Goal: Task Accomplishment & Management: Manage account settings

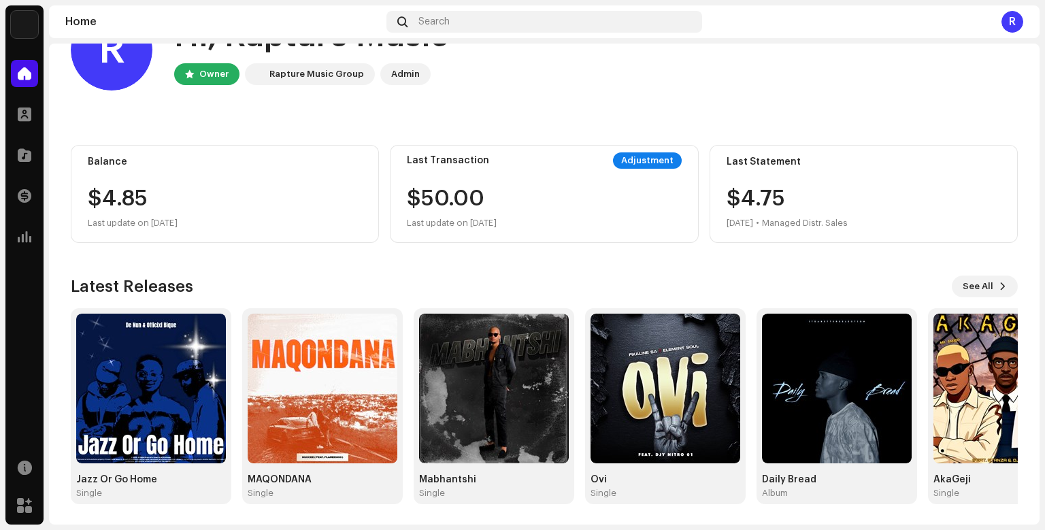
scroll to position [57, 0]
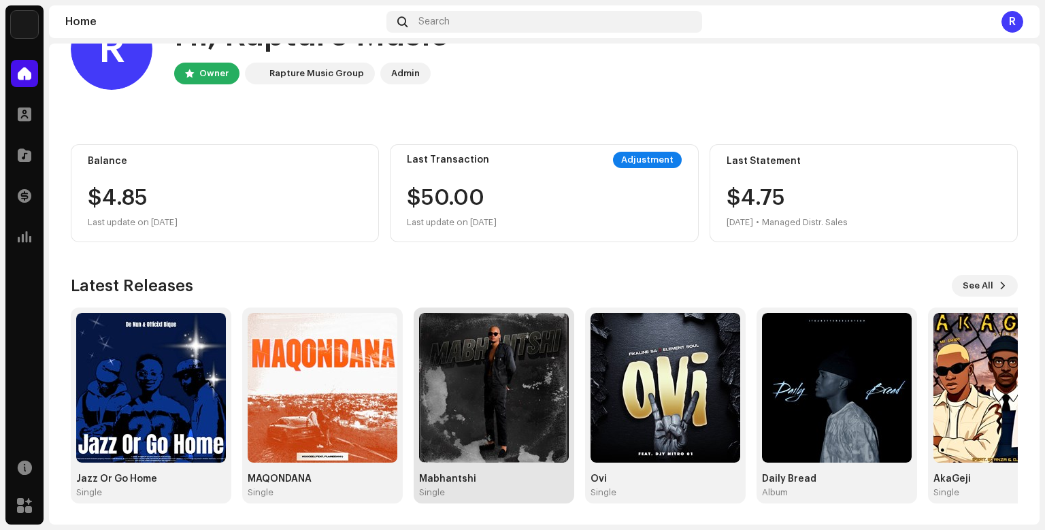
click at [481, 334] on img at bounding box center [494, 388] width 150 height 150
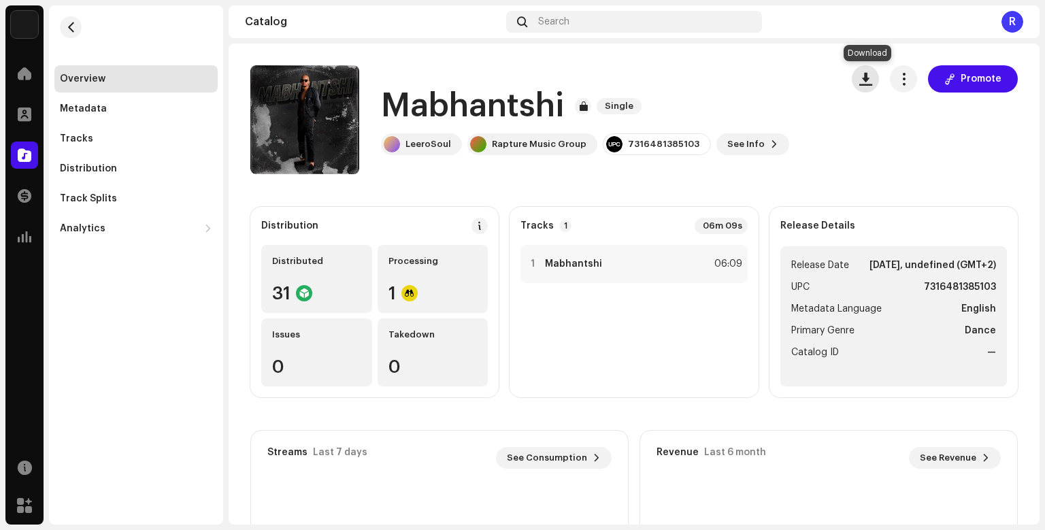
click at [865, 82] on span "button" at bounding box center [865, 78] width 13 height 11
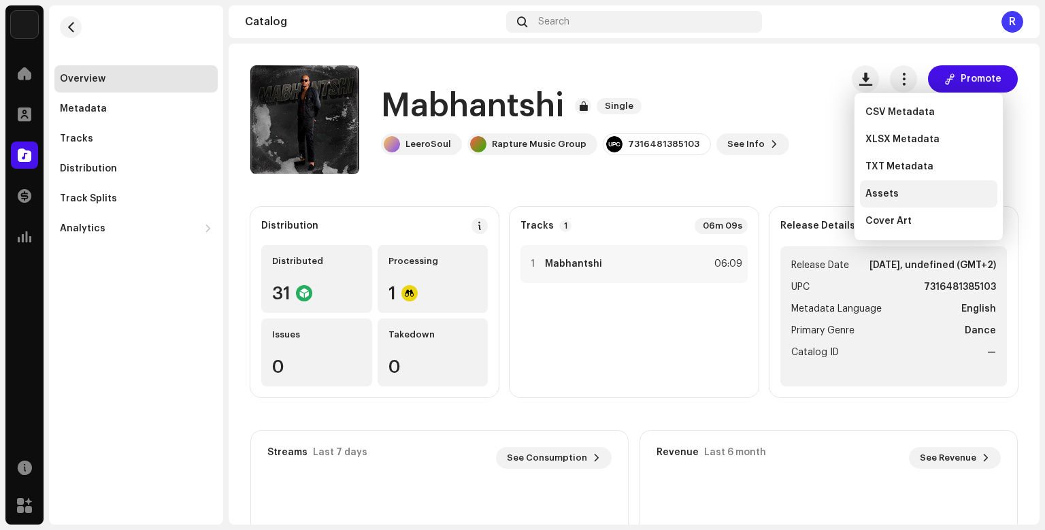
click at [905, 200] on div "Assets" at bounding box center [928, 193] width 137 height 27
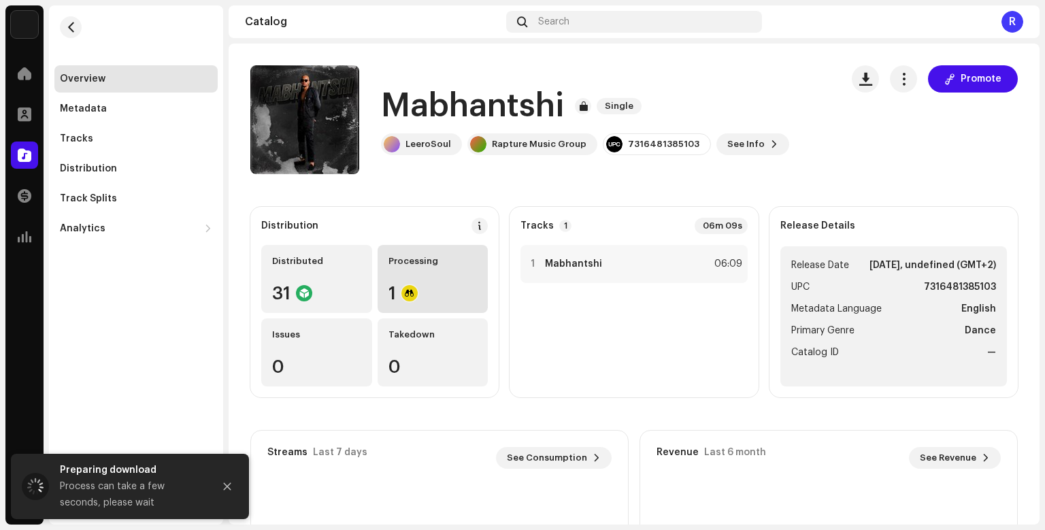
click at [434, 267] on div "Processing 1" at bounding box center [433, 279] width 111 height 68
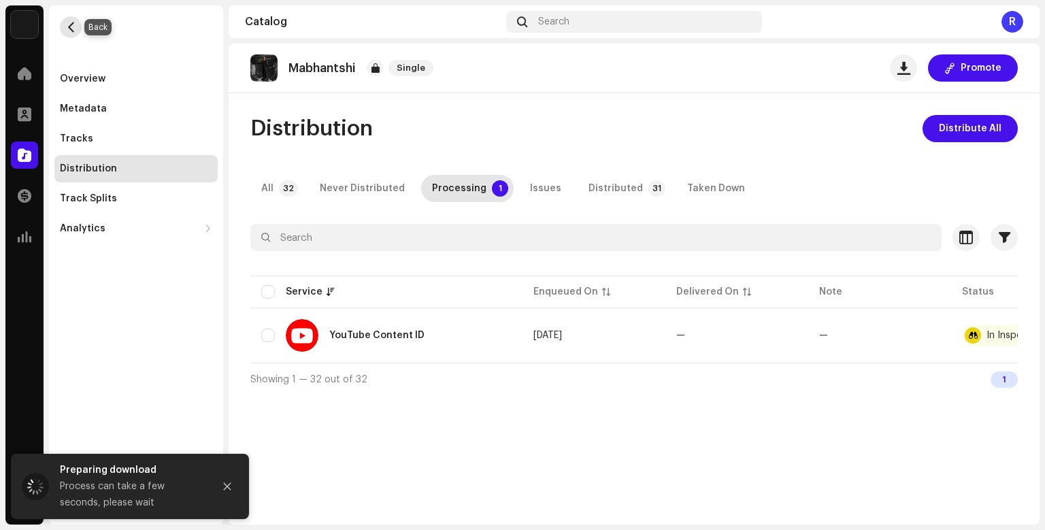
click at [75, 27] on span "button" at bounding box center [71, 27] width 10 height 11
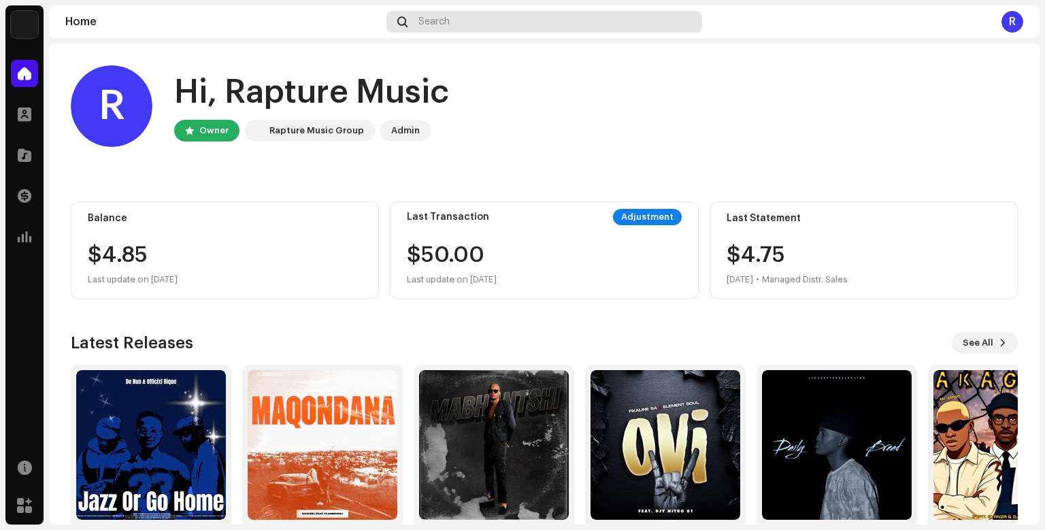
click at [480, 12] on div "Search" at bounding box center [544, 22] width 316 height 22
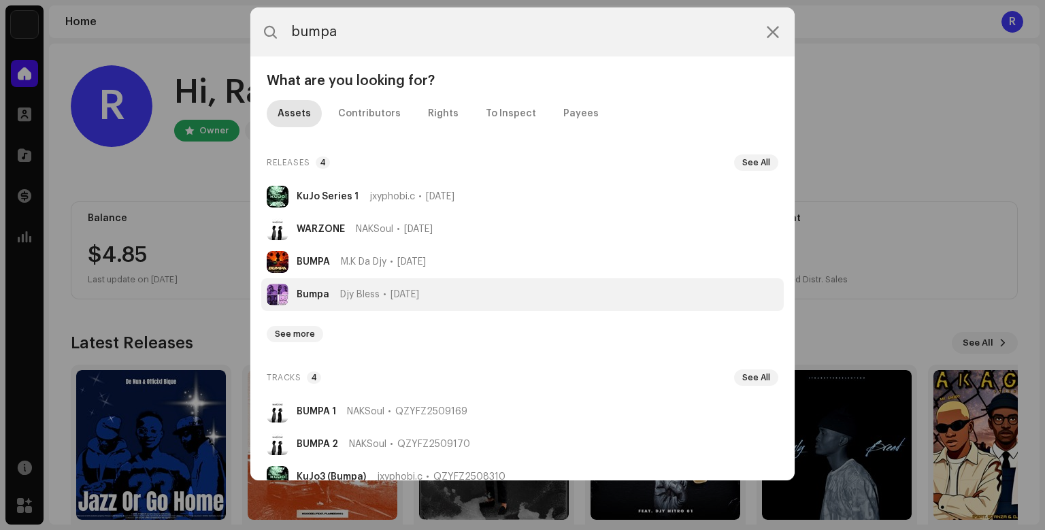
type input "bumpa"
click at [419, 293] on span "[DATE]" at bounding box center [404, 294] width 29 height 11
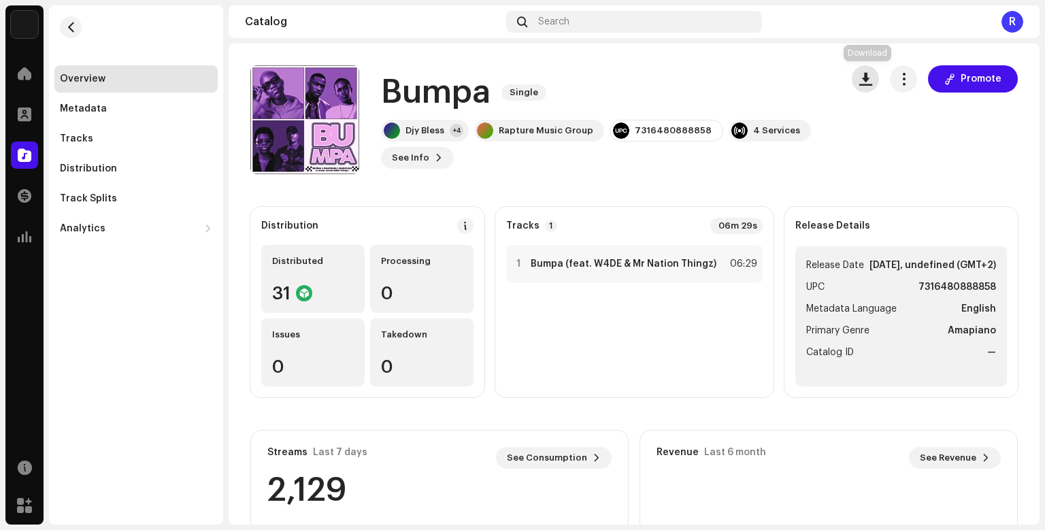
click at [857, 82] on button "button" at bounding box center [865, 78] width 27 height 27
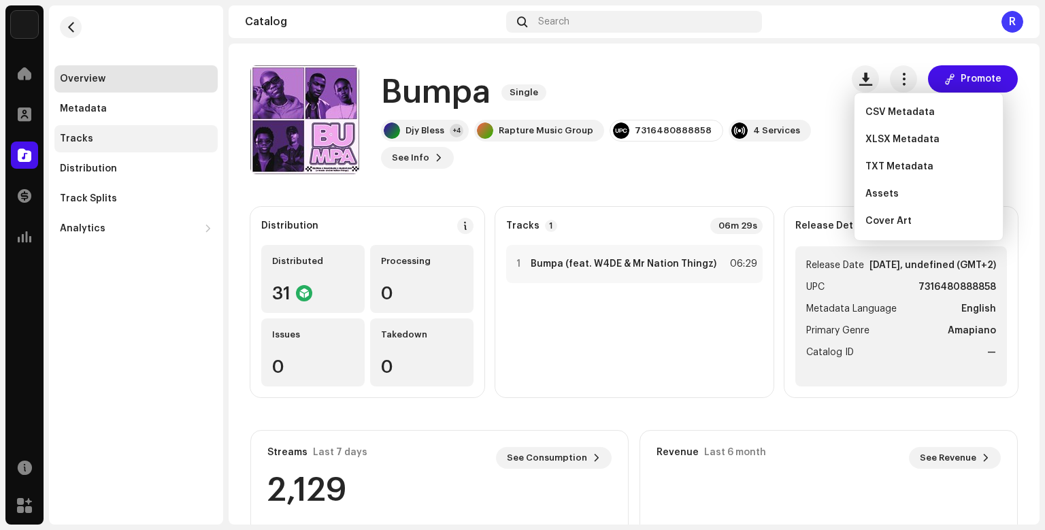
click at [134, 138] on div "Tracks" at bounding box center [136, 138] width 152 height 11
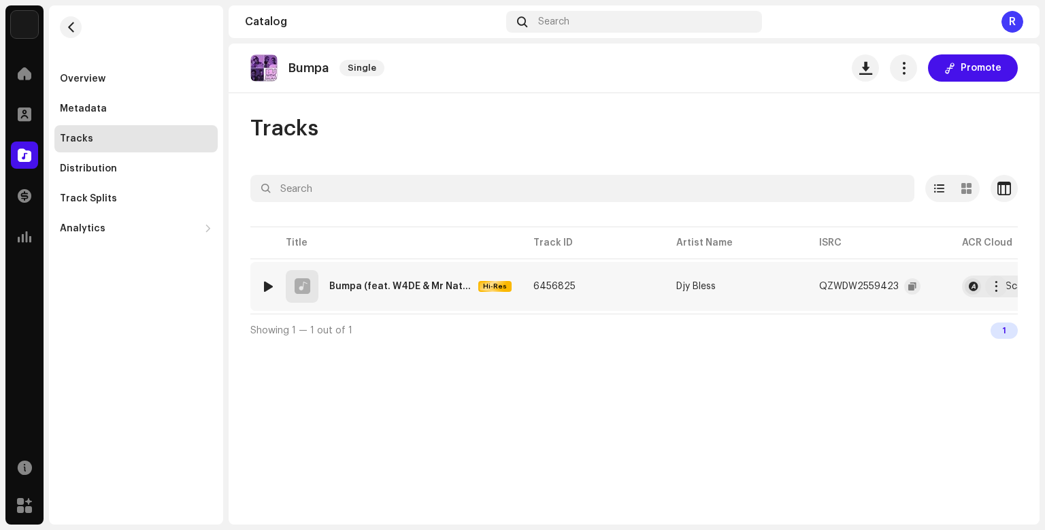
scroll to position [0, 76]
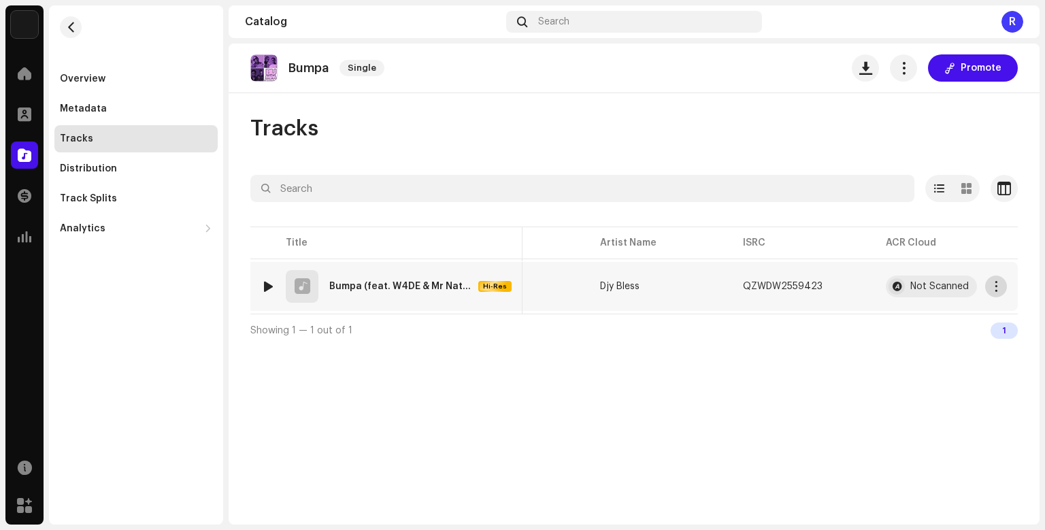
click at [996, 284] on span "button" at bounding box center [996, 286] width 10 height 11
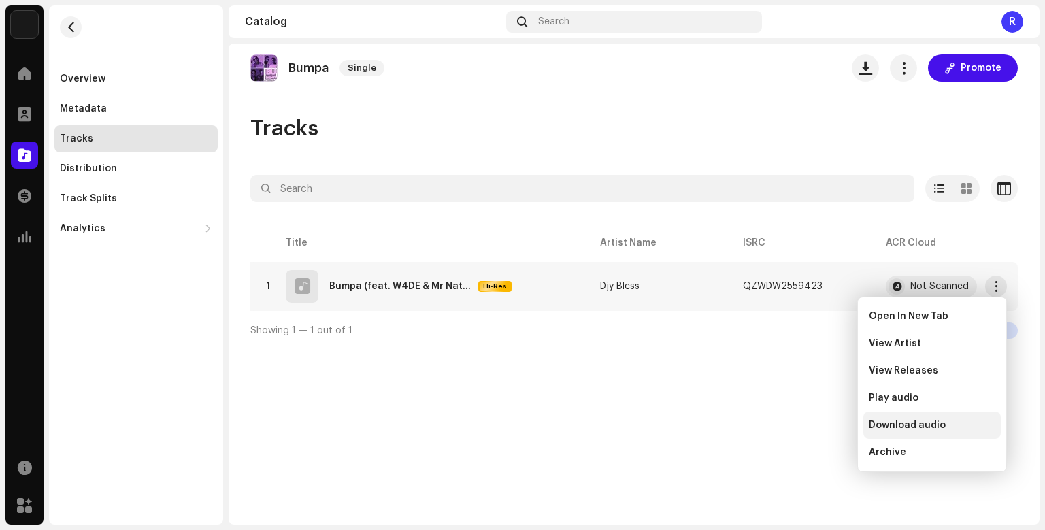
click at [936, 424] on span "Download audio" at bounding box center [907, 425] width 77 height 11
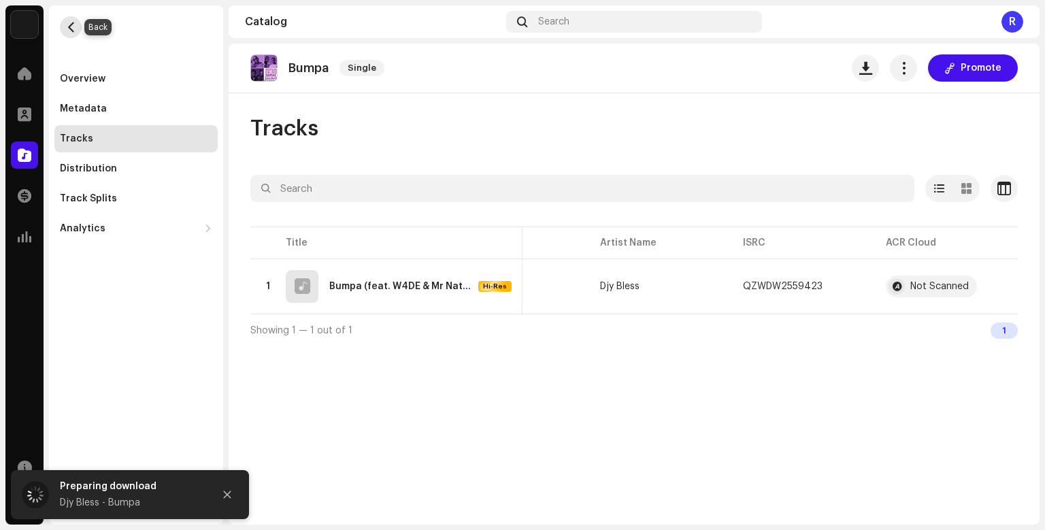
click at [75, 31] on span "button" at bounding box center [71, 27] width 10 height 11
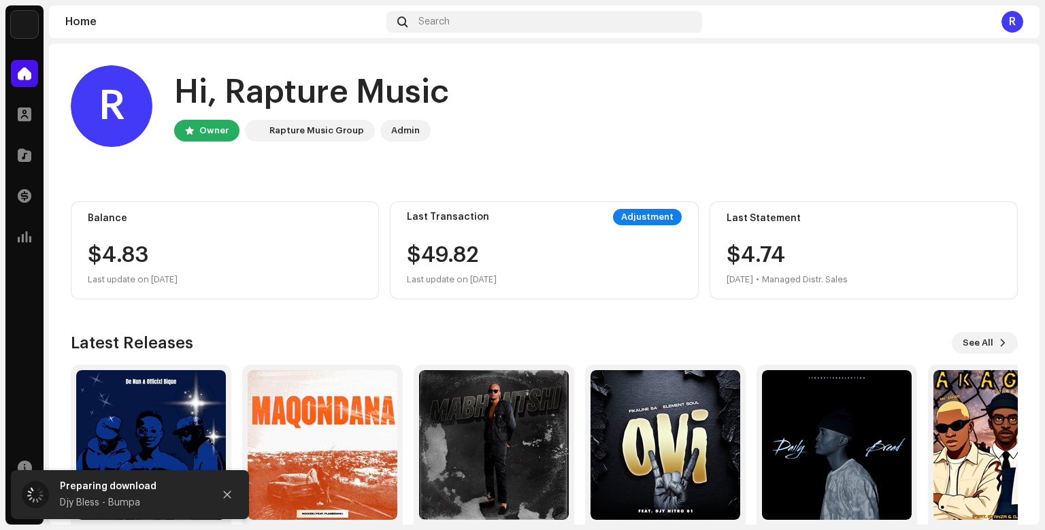
scroll to position [57, 0]
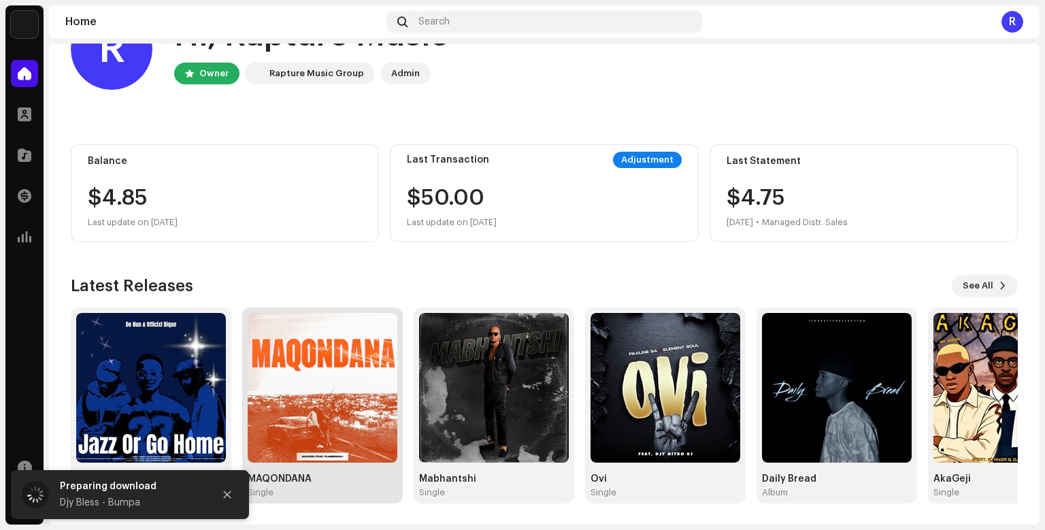
click at [338, 410] on img at bounding box center [323, 388] width 150 height 150
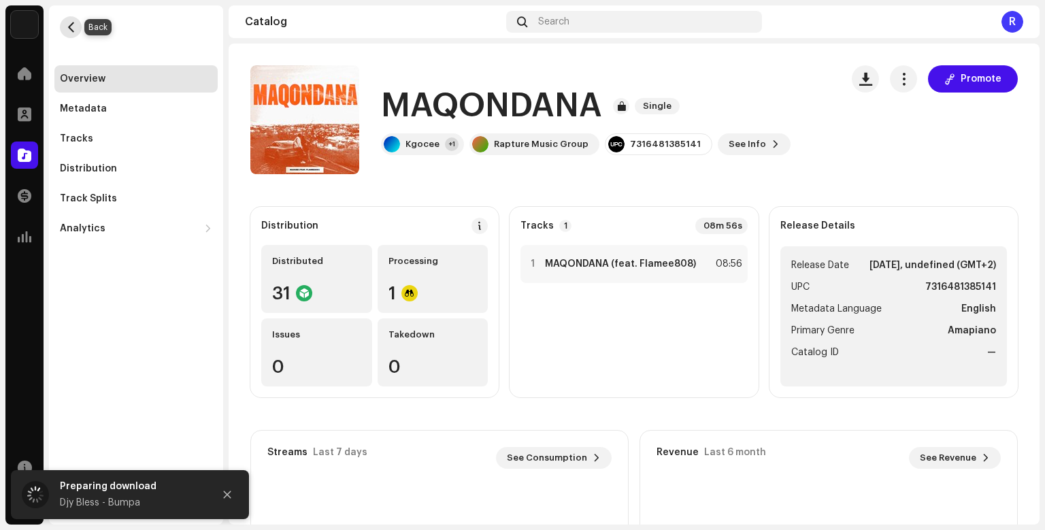
click at [80, 24] on button "button" at bounding box center [71, 27] width 22 height 22
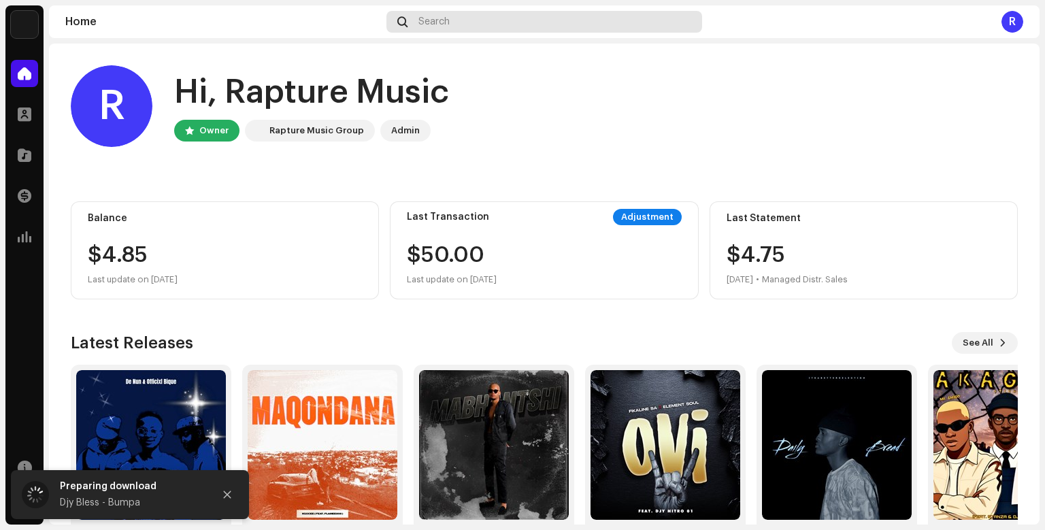
click at [520, 28] on div "Search" at bounding box center [544, 22] width 316 height 22
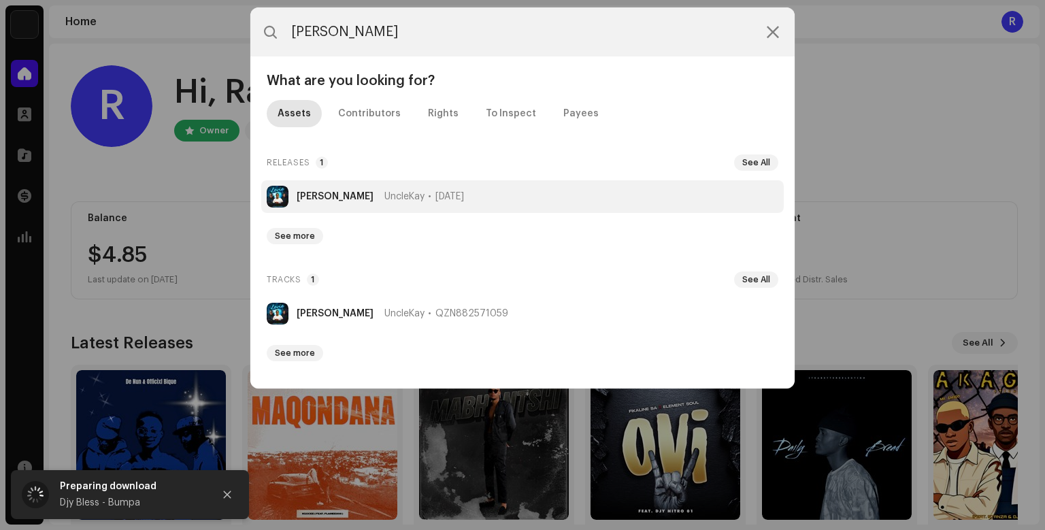
type input "[PERSON_NAME]"
click at [448, 203] on li "[PERSON_NAME] UncleKay [DATE]" at bounding box center [522, 196] width 522 height 33
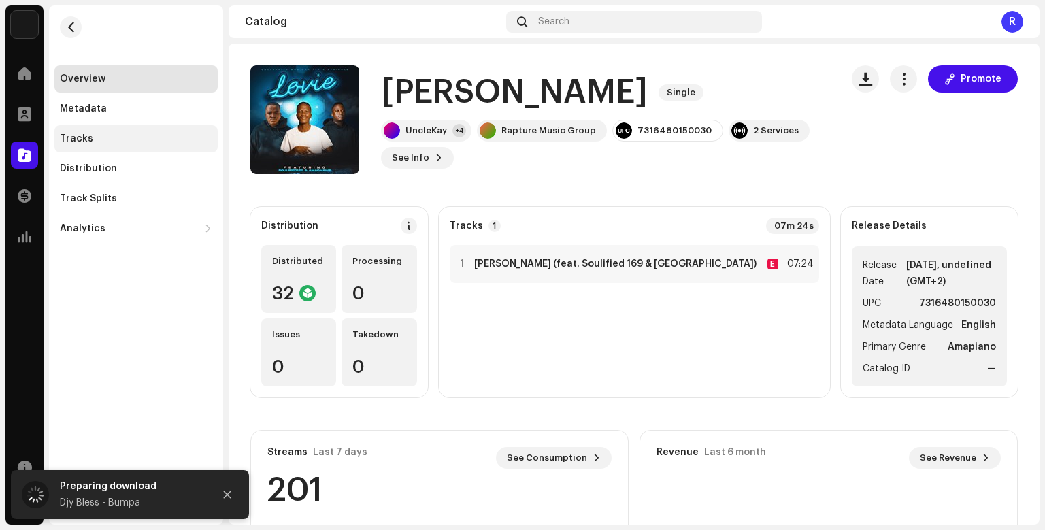
click at [65, 139] on div "Tracks" at bounding box center [76, 138] width 33 height 11
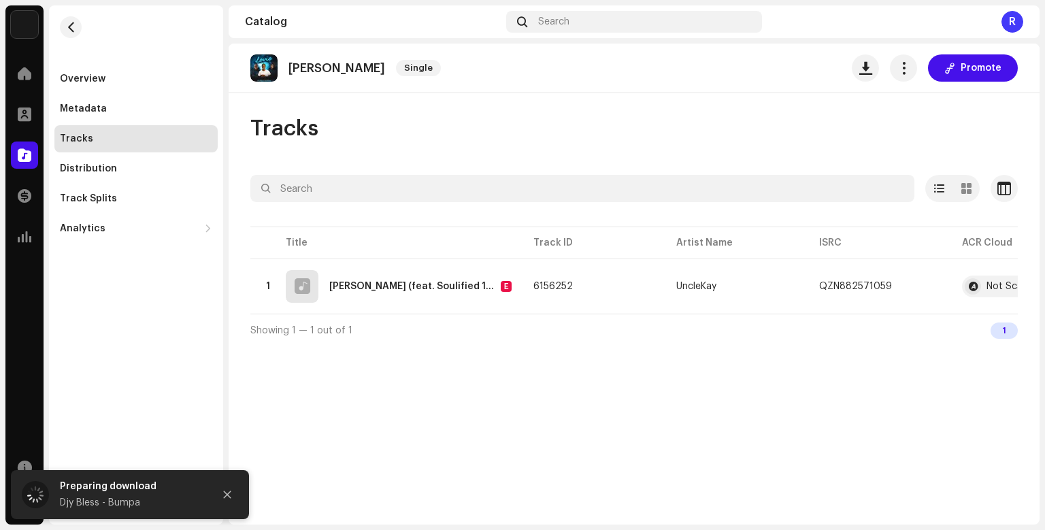
scroll to position [0, 76]
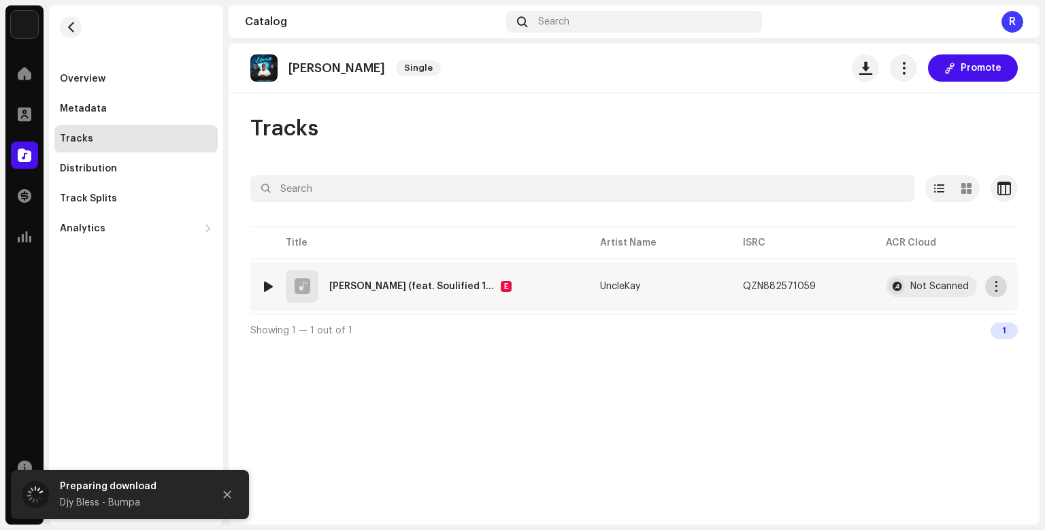
click at [997, 292] on button "button" at bounding box center [996, 286] width 22 height 22
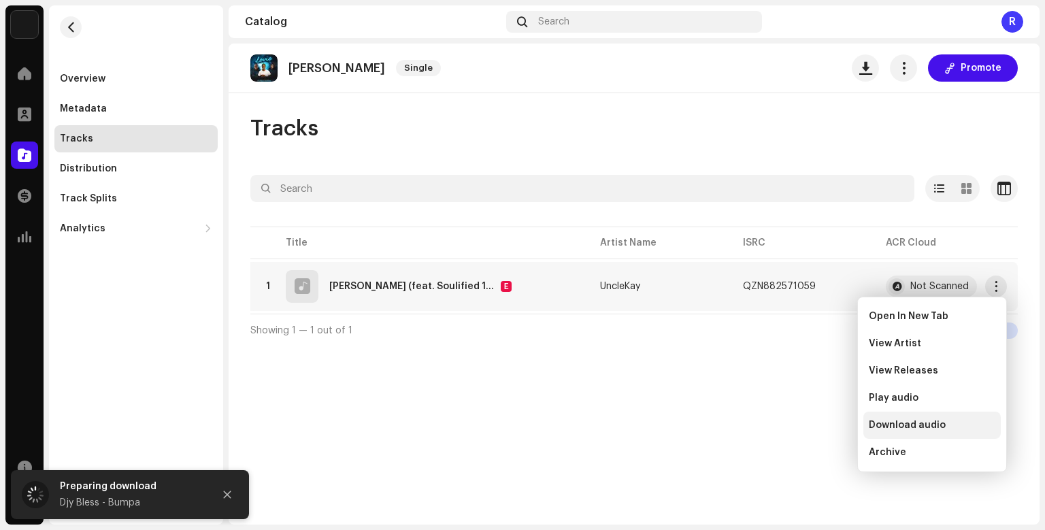
click at [914, 431] on div "Download audio" at bounding box center [931, 425] width 137 height 27
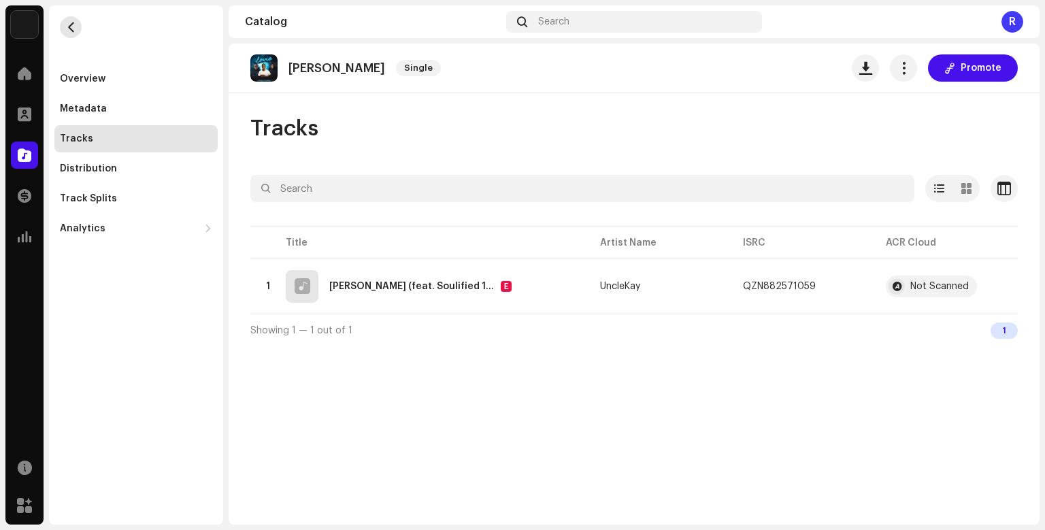
click at [72, 29] on span "button" at bounding box center [71, 27] width 10 height 11
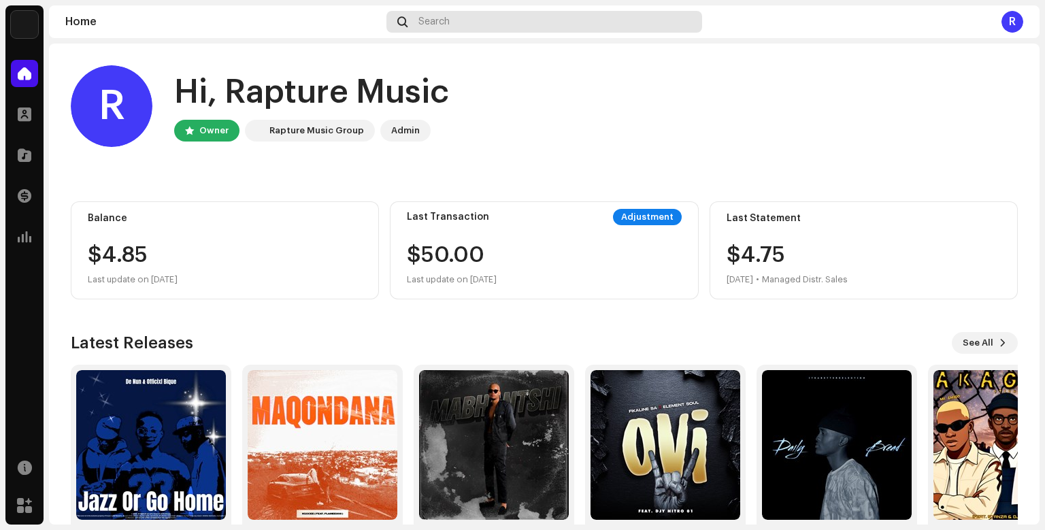
click at [464, 18] on div "Search" at bounding box center [544, 22] width 316 height 22
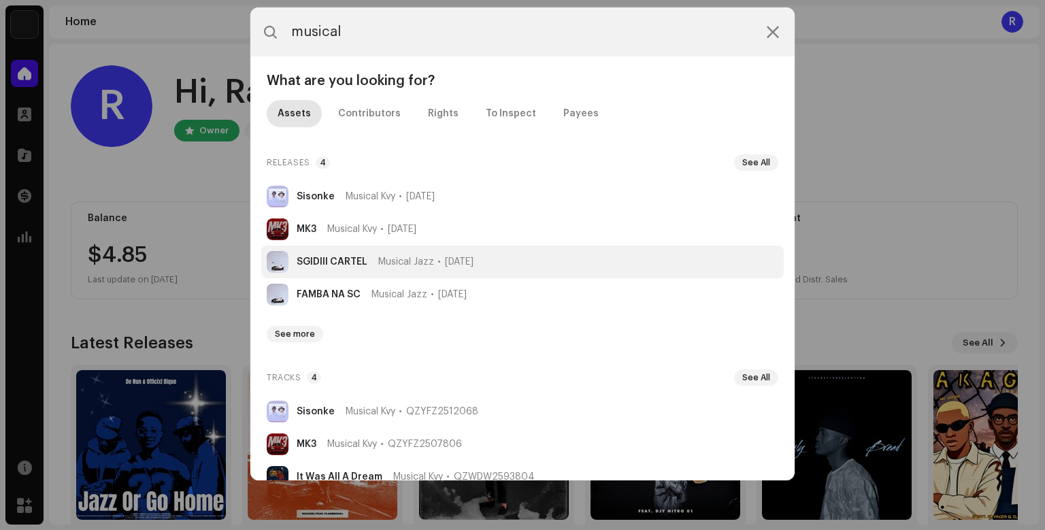
type input "musical"
click at [473, 257] on span "[DATE]" at bounding box center [459, 261] width 29 height 11
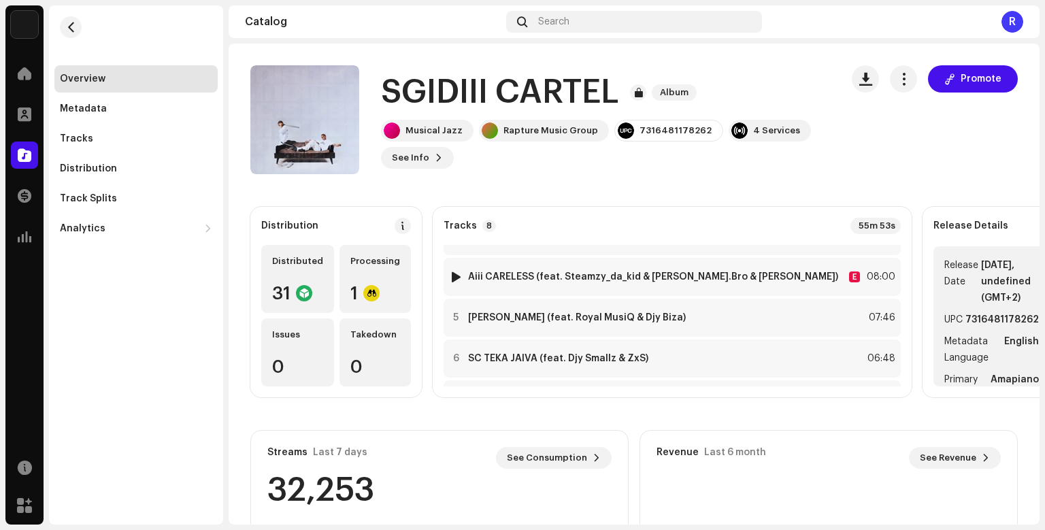
scroll to position [110, 0]
click at [571, 361] on strong "SC TEKA JAIVA (feat. Djy Smallz & ZxS)" at bounding box center [558, 357] width 180 height 11
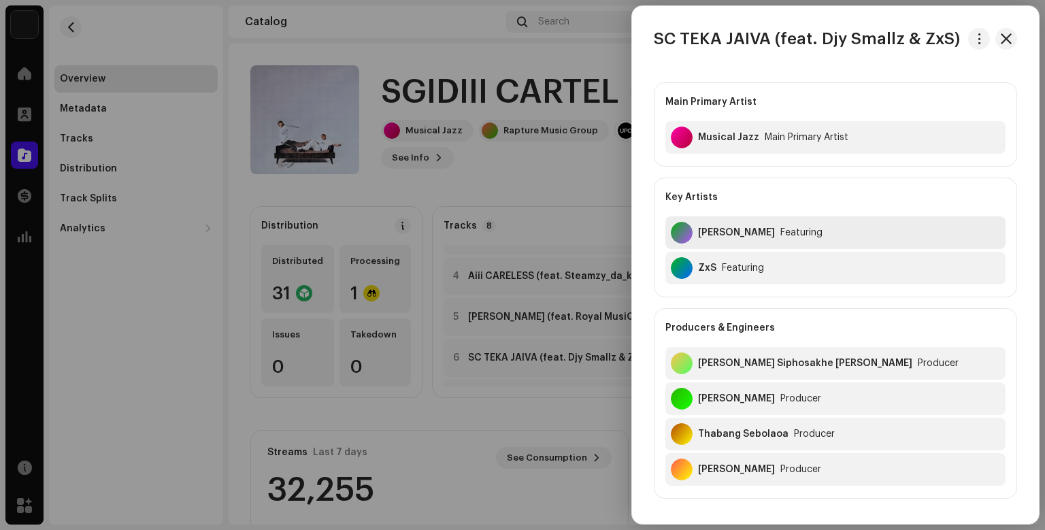
click at [739, 229] on div "[PERSON_NAME]" at bounding box center [736, 232] width 77 height 11
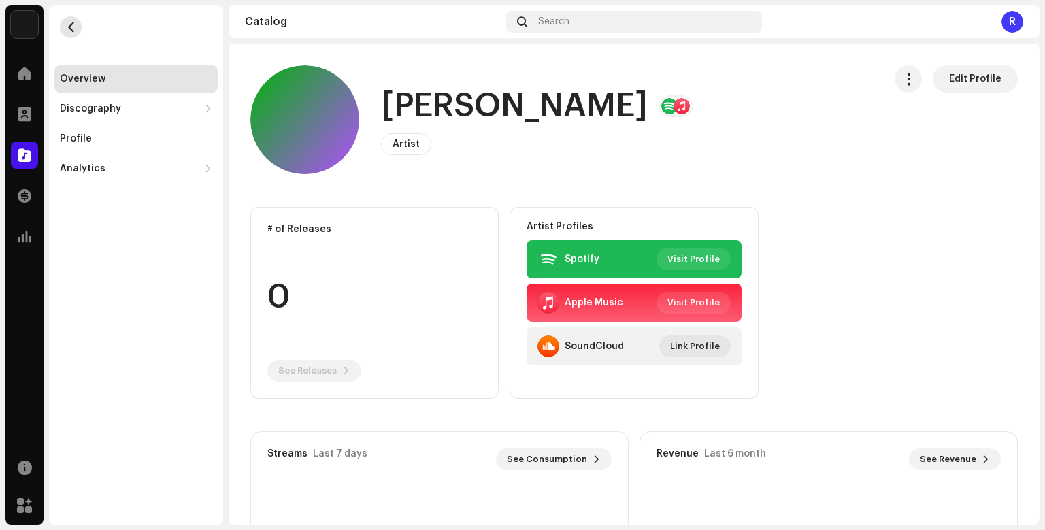
click at [72, 26] on span "button" at bounding box center [71, 27] width 10 height 11
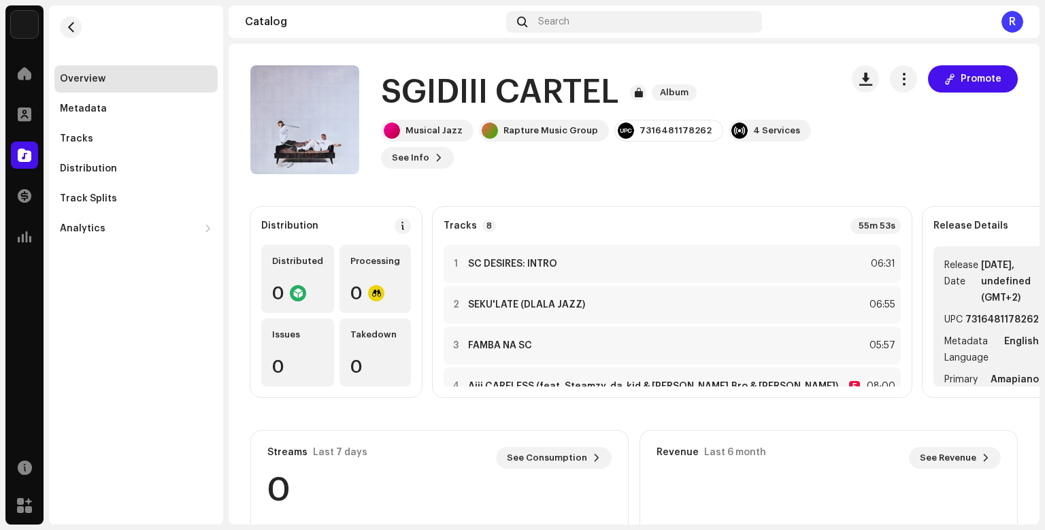
scroll to position [110, 0]
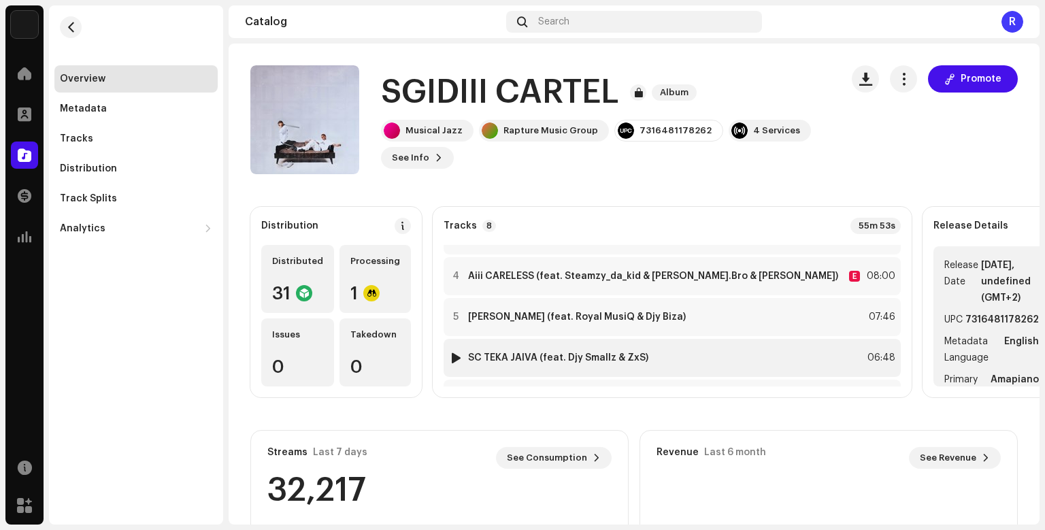
click at [643, 356] on strong "SC TEKA JAIVA (feat. Djy Smallz & ZxS)" at bounding box center [558, 357] width 180 height 11
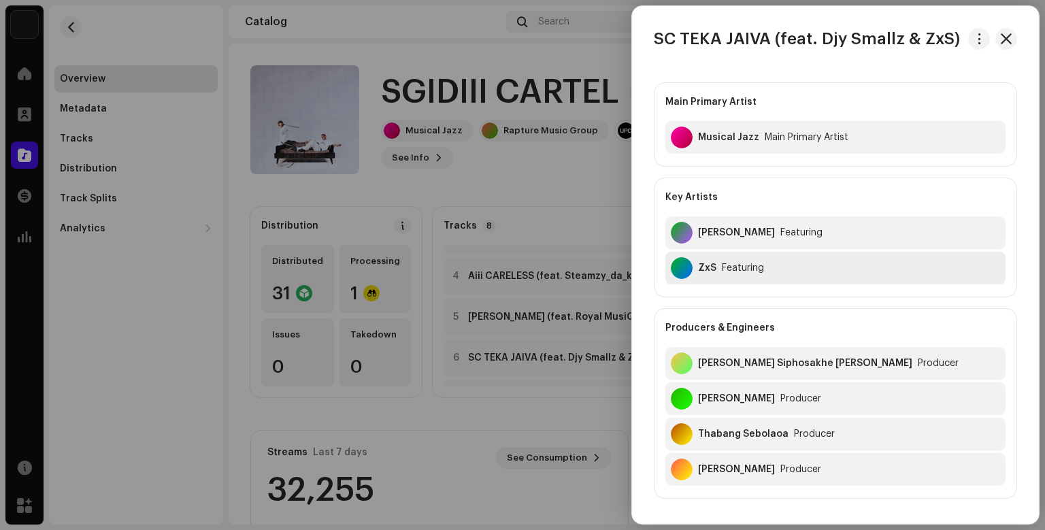
click at [752, 276] on div "ZxS Featuring" at bounding box center [835, 268] width 340 height 33
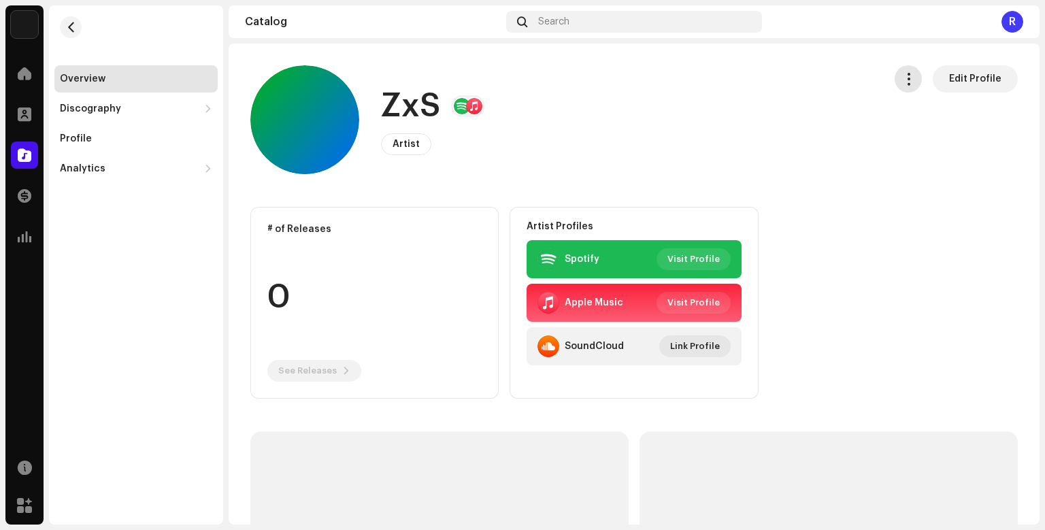
click at [918, 86] on button "button" at bounding box center [907, 78] width 27 height 27
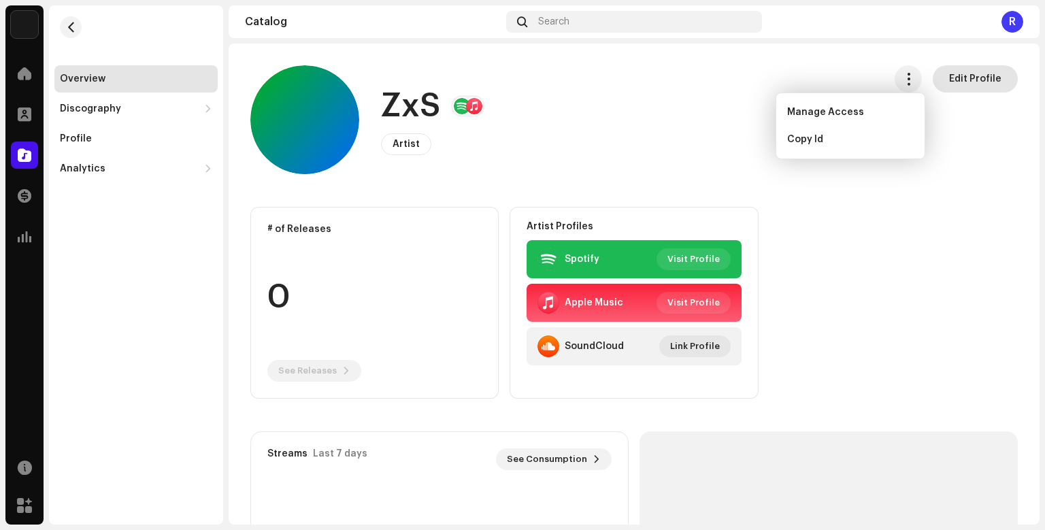
click at [970, 85] on span "Edit Profile" at bounding box center [975, 78] width 52 height 27
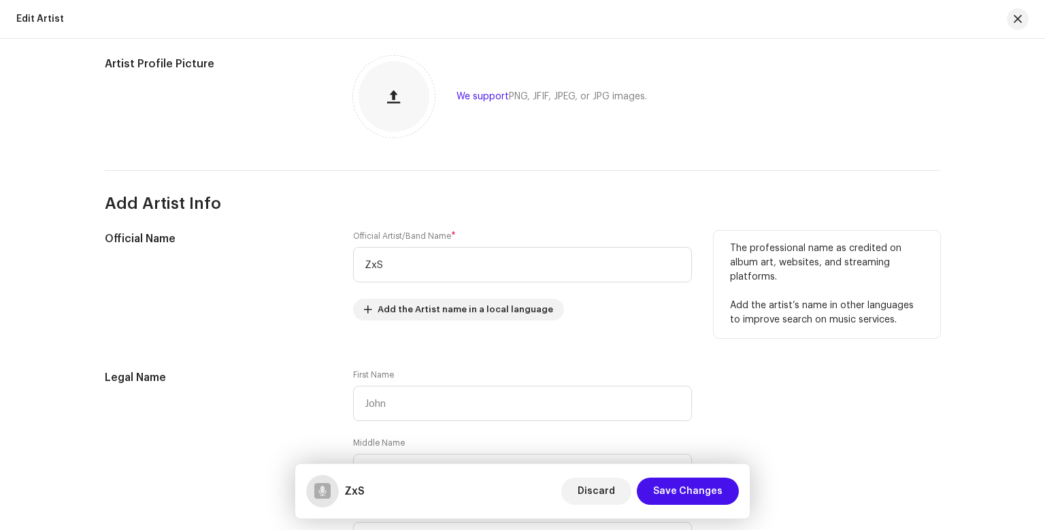
scroll to position [150, 0]
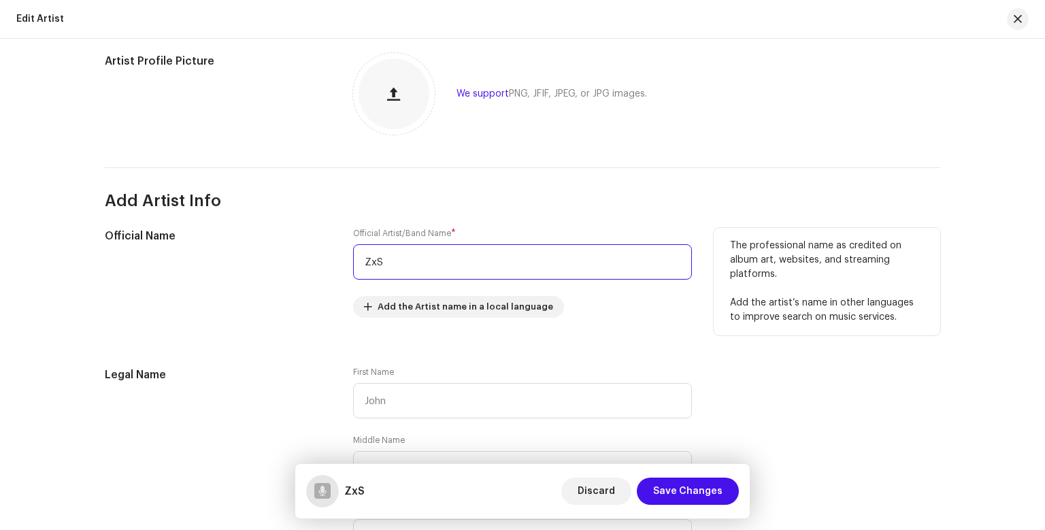
click at [426, 270] on input "ZxS" at bounding box center [522, 261] width 339 height 35
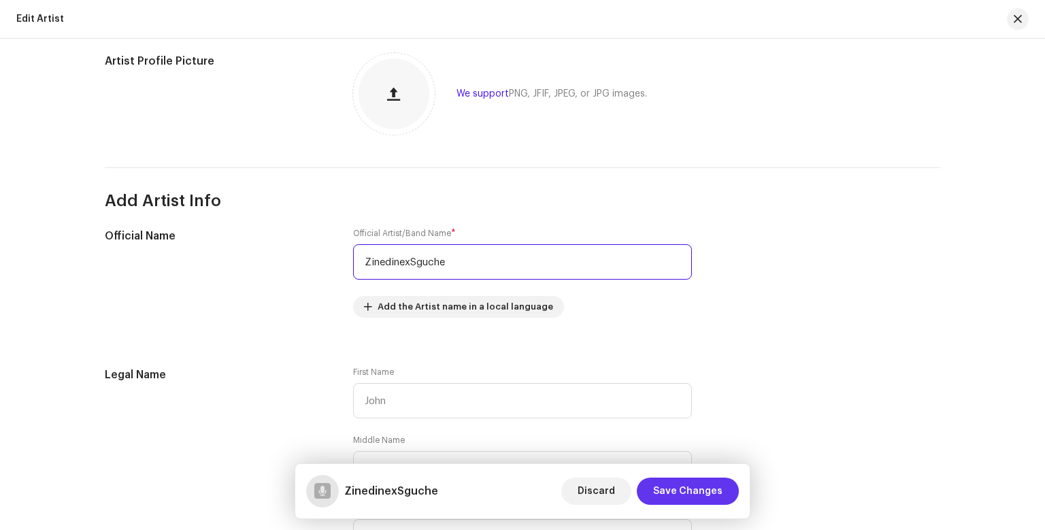
type input "ZinedinexSguche"
click at [692, 484] on span "Save Changes" at bounding box center [687, 490] width 69 height 27
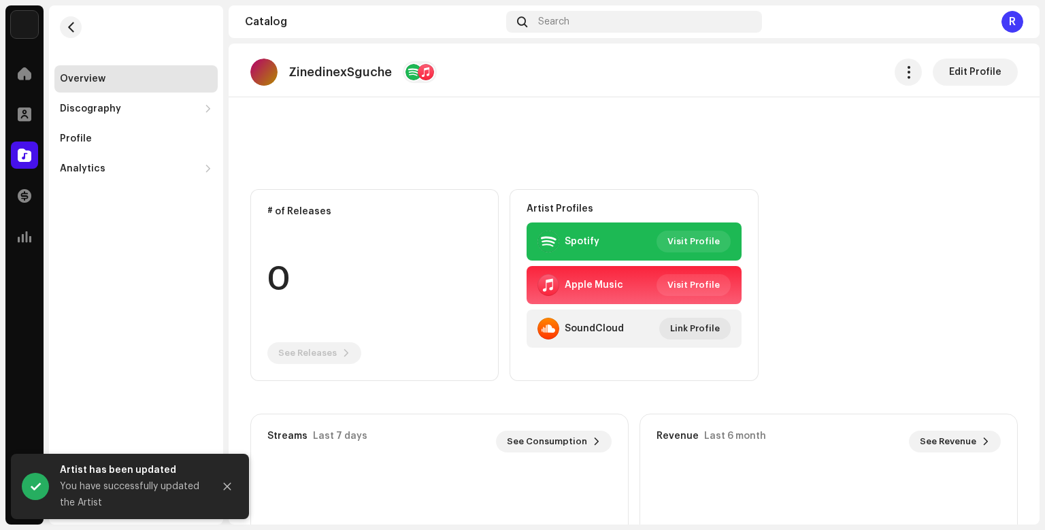
scroll to position [10, 0]
